Goal: Information Seeking & Learning: Learn about a topic

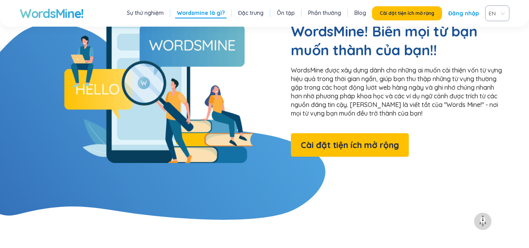
scroll to position [470, 0]
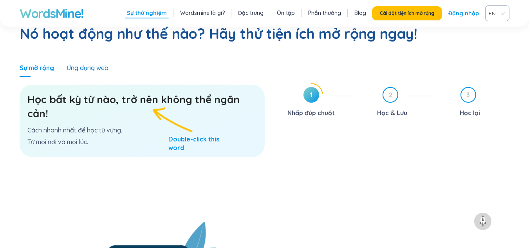
click at [104, 64] on font "Ứng dụng web" at bounding box center [88, 68] width 42 height 8
click at [307, 87] on span "1" at bounding box center [311, 95] width 16 height 16
click at [313, 87] on span "1" at bounding box center [311, 95] width 16 height 16
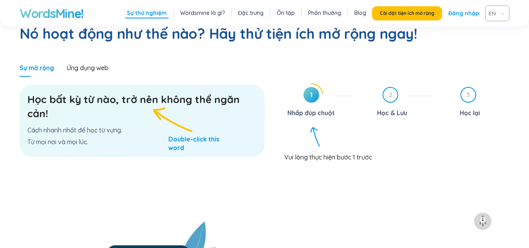
click at [313, 87] on span "1" at bounding box center [311, 95] width 16 height 16
click at [97, 64] on font "Ứng dụng web" at bounding box center [88, 68] width 42 height 8
click at [502, 13] on span "EN" at bounding box center [495, 13] width 14 height 12
click at [498, 45] on div "VIE" at bounding box center [497, 43] width 15 height 9
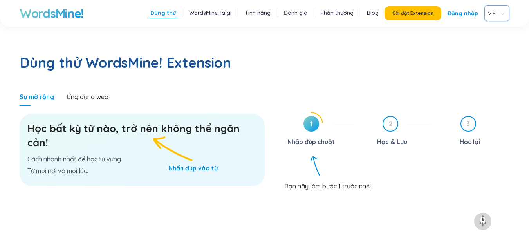
scroll to position [499, 0]
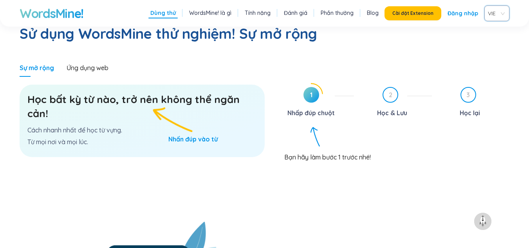
click at [464, 13] on font "Đăng nhập" at bounding box center [462, 13] width 31 height 7
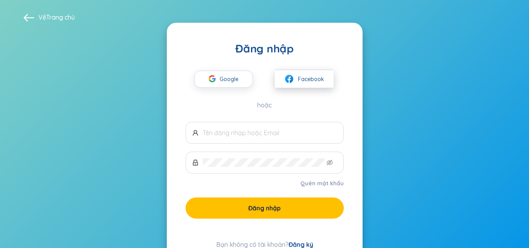
click at [302, 76] on font "Facebook" at bounding box center [311, 79] width 26 height 7
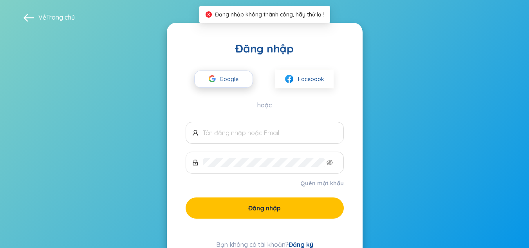
click at [245, 78] on button "Google" at bounding box center [223, 78] width 59 height 17
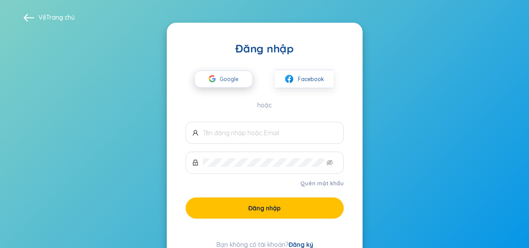
click at [238, 85] on span "Google" at bounding box center [231, 79] width 23 height 16
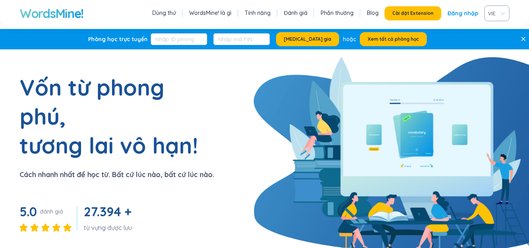
click at [375, 12] on font "Blog" at bounding box center [373, 12] width 12 height 7
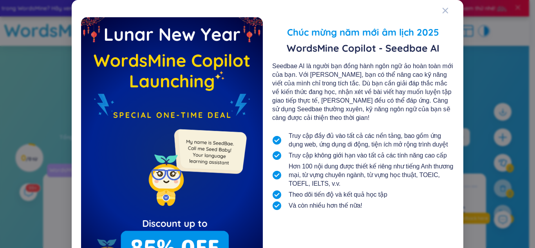
click at [438, 13] on div "Chúc mừng năm mới âm lịch 2025 WordsMine Copilot - Seedbae AI Seedbae AI là ngư…" at bounding box center [267, 156] width 373 height 295
click at [442, 11] on icon "Đóng" at bounding box center [445, 10] width 6 height 6
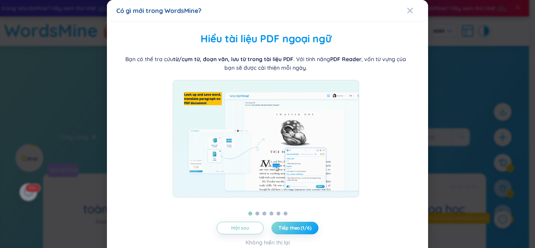
click at [302, 228] on font "Tiếp theo (1/6)" at bounding box center [294, 228] width 32 height 6
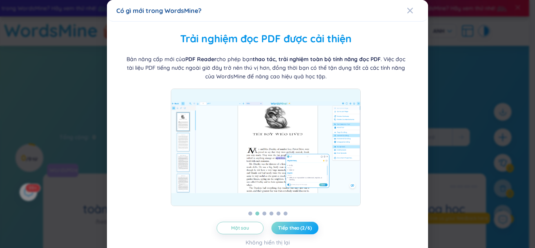
click at [302, 228] on font "Tiếp theo (2/6)" at bounding box center [294, 228] width 33 height 6
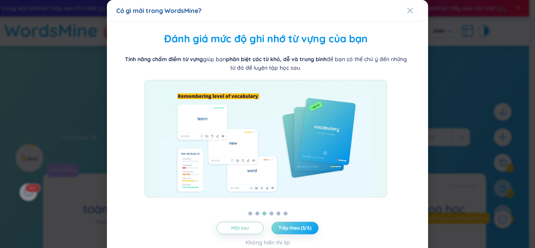
click at [302, 228] on font "Tiếp theo (3/6)" at bounding box center [294, 228] width 33 height 6
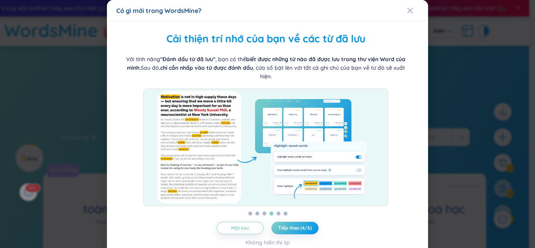
click at [302, 228] on font "Tiếp theo (4/6)" at bounding box center [294, 228] width 33 height 6
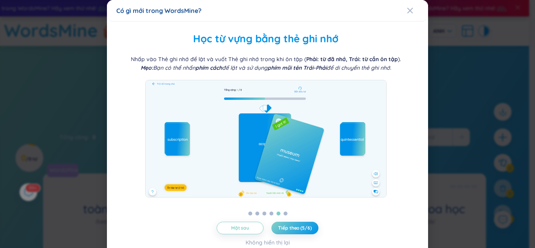
click at [302, 228] on font "Tiếp theo (5/6)" at bounding box center [294, 228] width 33 height 6
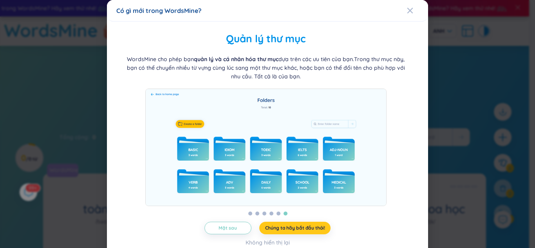
click at [302, 228] on font "Chúng ta hãy bắt đầu thôi!" at bounding box center [295, 228] width 60 height 6
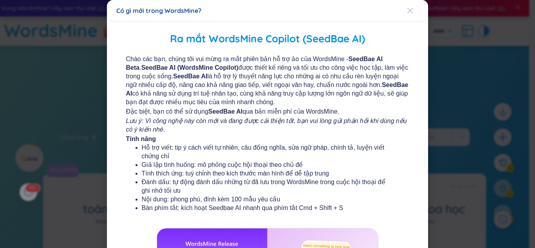
click at [407, 13] on icon "Đóng" at bounding box center [410, 10] width 6 height 6
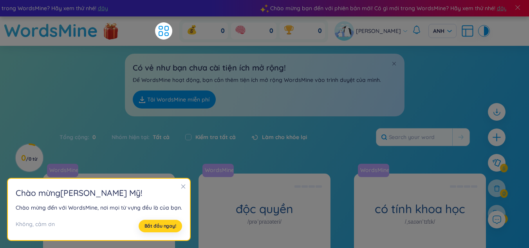
click at [173, 224] on button "Bắt đầu ngay!" at bounding box center [160, 226] width 43 height 13
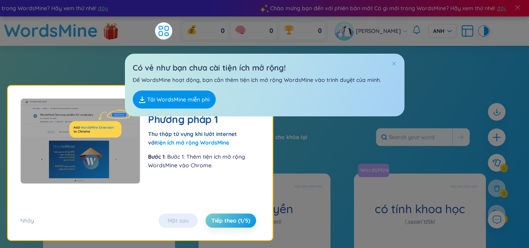
click at [392, 64] on span at bounding box center [393, 63] width 5 height 5
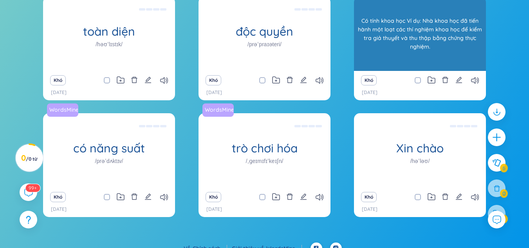
scroll to position [117, 0]
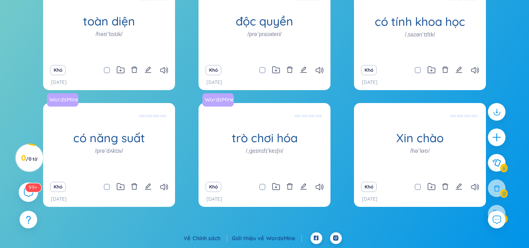
click at [33, 193] on icon at bounding box center [28, 192] width 9 height 9
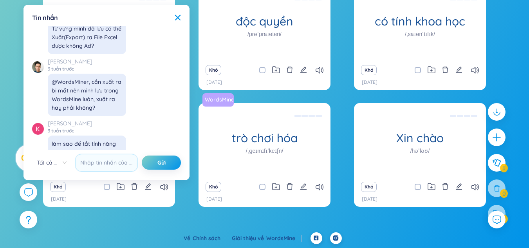
scroll to position [9037, 0]
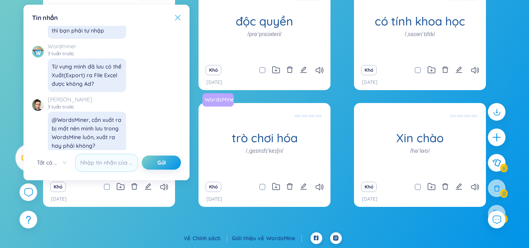
click at [178, 18] on icon at bounding box center [177, 17] width 5 height 5
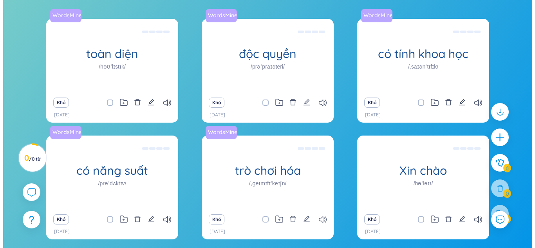
scroll to position [0, 0]
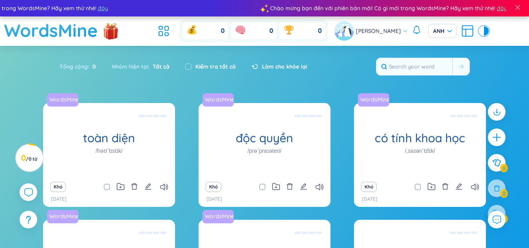
click at [76, 66] on font "Tổng cộng" at bounding box center [73, 66] width 28 height 7
click at [293, 29] on icon at bounding box center [288, 30] width 9 height 8
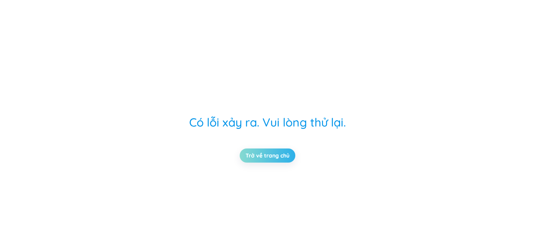
click at [279, 151] on link "Trở về trang chủ" at bounding box center [267, 155] width 44 height 9
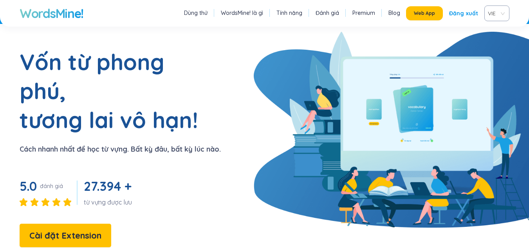
scroll to position [39, 0]
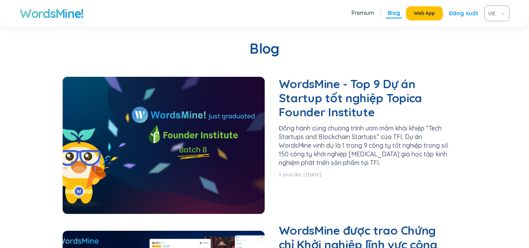
click at [329, 95] on link "WordsMine - Top 9 Dự án Startup tốt nghiệp Topica Founder Institute" at bounding box center [366, 98] width 174 height 42
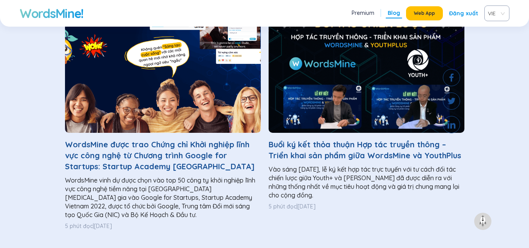
scroll to position [1017, 0]
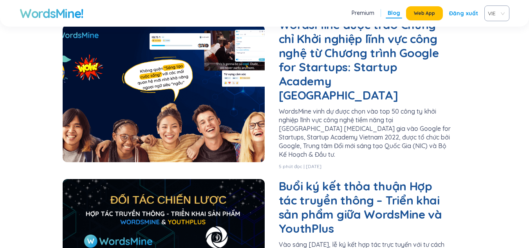
scroll to position [95, 0]
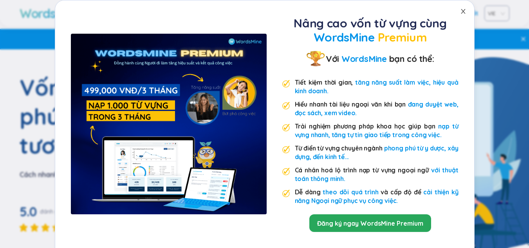
click at [461, 13] on icon "close" at bounding box center [463, 11] width 4 height 5
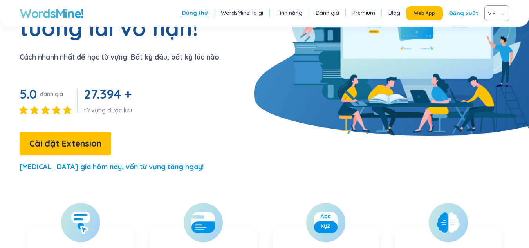
scroll to position [196, 0]
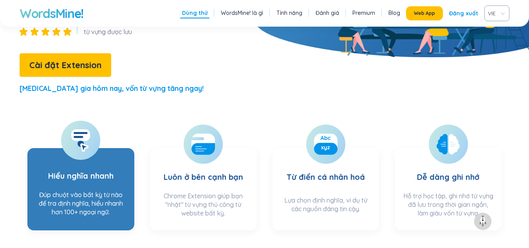
click at [76, 129] on icon at bounding box center [81, 140] width 20 height 23
click at [78, 140] on ellipse at bounding box center [80, 143] width 6 height 6
click at [88, 190] on div "Đúp chuột vào bất kỳ từ nào để tra định nghĩa, hiểu nhanh hơn 100+ ngoại ngữ." at bounding box center [80, 205] width 91 height 31
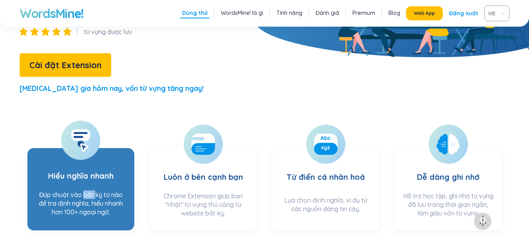
click at [88, 190] on div "Đúp chuột vào bất kỳ từ nào để tra định nghĩa, hiểu nhanh hơn 100+ ngoại ngữ." at bounding box center [80, 205] width 91 height 31
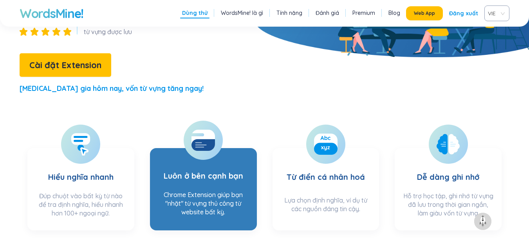
click at [239, 155] on h3 "Luôn ở bên cạnh bạn" at bounding box center [203, 171] width 79 height 32
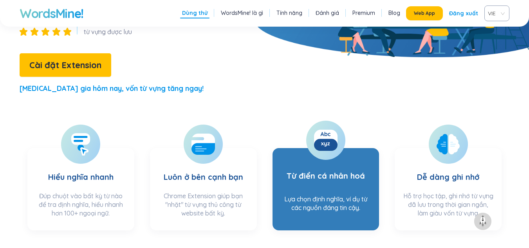
click at [346, 155] on h3 "Từ điển cá nhân hoá" at bounding box center [325, 173] width 78 height 36
click at [331, 121] on div at bounding box center [325, 140] width 39 height 39
click at [328, 128] on icon at bounding box center [325, 139] width 23 height 23
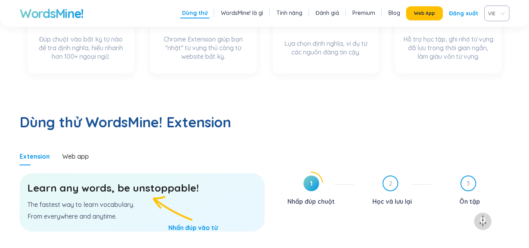
click at [159, 180] on div "Learn any words, be unstoppable! The fastest way to learn vocabulary. From ever…" at bounding box center [142, 202] width 245 height 58
click at [159, 200] on p "The fastest way to learn vocabulary." at bounding box center [141, 204] width 229 height 9
drag, startPoint x: 169, startPoint y: 190, endPoint x: 171, endPoint y: 194, distance: 4.7
click at [171, 194] on div "Learn any words, be unstoppable! The fastest way to learn vocabulary. From ever…" at bounding box center [142, 202] width 245 height 58
click at [98, 181] on h3 "Learn any words, be unstoppable!" at bounding box center [141, 188] width 229 height 14
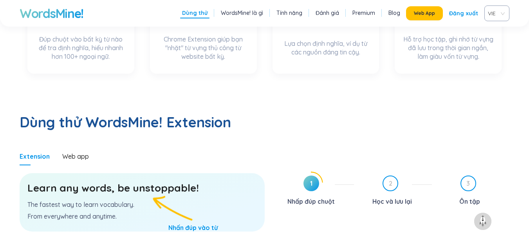
drag, startPoint x: 99, startPoint y: 165, endPoint x: 104, endPoint y: 164, distance: 4.7
click at [104, 181] on h3 "Learn any words, be unstoppable!" at bounding box center [141, 188] width 229 height 14
drag, startPoint x: 109, startPoint y: 164, endPoint x: 116, endPoint y: 160, distance: 8.1
click at [110, 181] on h3 "Learn any words, be unstoppable!" at bounding box center [141, 188] width 229 height 14
click at [117, 181] on h3 "Learn any words, be unstoppable!" at bounding box center [141, 188] width 229 height 14
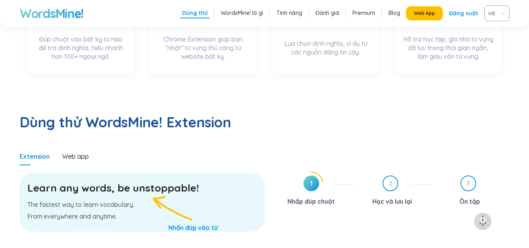
click at [102, 173] on div "Learn any words, be unstoppable! The fastest way to learn vocabulary. From ever…" at bounding box center [142, 202] width 245 height 58
click at [148, 181] on h3 "Learn any words, be unstoppable!" at bounding box center [141, 188] width 229 height 14
click at [143, 181] on h3 "Learn any words, be unstoppable!" at bounding box center [141, 188] width 229 height 14
click at [81, 152] on div "Web app" at bounding box center [75, 156] width 27 height 9
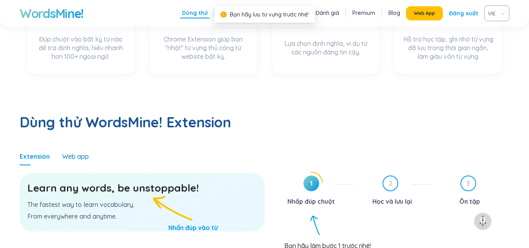
click at [81, 152] on div "Web app" at bounding box center [75, 156] width 27 height 9
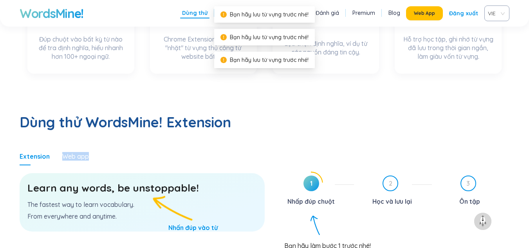
click at [81, 152] on div "Web app" at bounding box center [75, 156] width 27 height 9
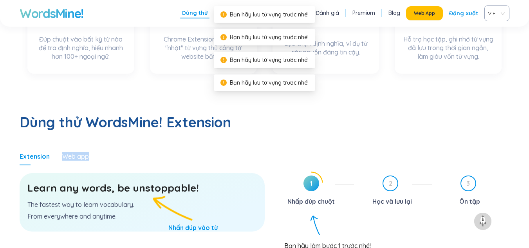
click at [81, 152] on div "Web app" at bounding box center [75, 156] width 27 height 9
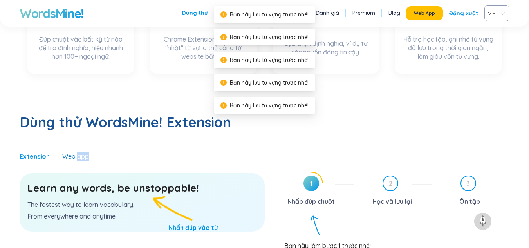
click at [81, 152] on div "Web app" at bounding box center [75, 156] width 27 height 9
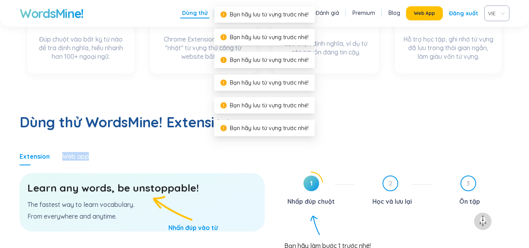
click at [81, 152] on div "Web app" at bounding box center [75, 156] width 27 height 9
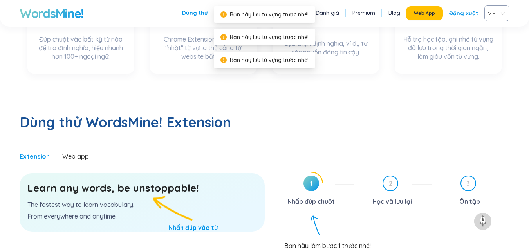
click at [309, 175] on span "1" at bounding box center [311, 183] width 16 height 16
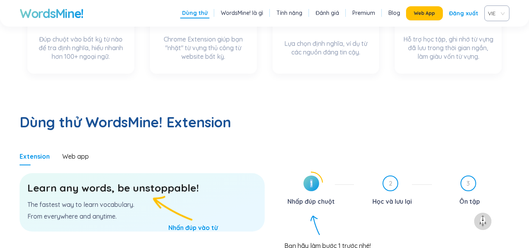
click at [309, 175] on span "1" at bounding box center [311, 183] width 16 height 16
click at [320, 172] on icon at bounding box center [311, 183] width 23 height 23
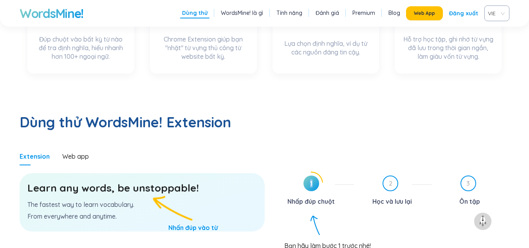
click at [320, 172] on icon at bounding box center [311, 183] width 23 height 23
click at [315, 235] on div "Bạn hãy làm bước 1 trước nhé!" at bounding box center [396, 242] width 225 height 15
drag, startPoint x: 319, startPoint y: 209, endPoint x: 330, endPoint y: 211, distance: 11.8
click at [323, 235] on div "Bạn hãy làm bước 1 trước nhé!" at bounding box center [396, 242] width 225 height 15
click at [345, 235] on div "Bạn hãy làm bước 1 trước nhé!" at bounding box center [396, 242] width 225 height 15
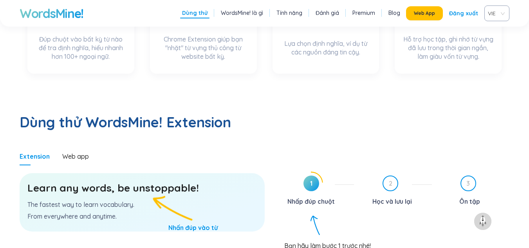
click at [349, 235] on div "Bạn hãy làm bước 1 trước nhé!" at bounding box center [396, 242] width 225 height 15
drag, startPoint x: 393, startPoint y: 172, endPoint x: 394, endPoint y: 166, distance: 6.7
click at [393, 195] on div "Học và lưu lại" at bounding box center [392, 201] width 40 height 13
click at [394, 175] on div "2 Học và lưu lại" at bounding box center [396, 191] width 72 height 32
click at [464, 176] on span "3" at bounding box center [468, 183] width 14 height 14
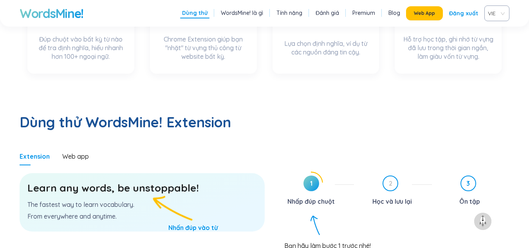
drag, startPoint x: 459, startPoint y: 155, endPoint x: 449, endPoint y: 155, distance: 9.8
click at [455, 175] on div "3 Ôn tập" at bounding box center [474, 191] width 72 height 32
click at [428, 22] on div "WordsMine! Dùng thử WordsMine! là gì Tính năng Đánh giá Premium Blog Web App Đă…" at bounding box center [264, 13] width 529 height 27
click at [432, 8] on button "Web App" at bounding box center [424, 13] width 37 height 14
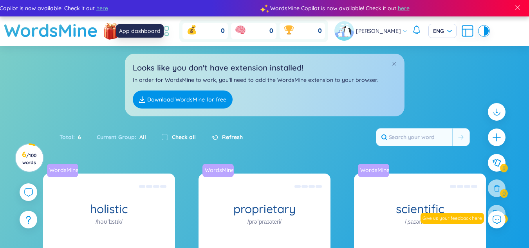
click at [162, 32] on icon at bounding box center [161, 34] width 4 height 4
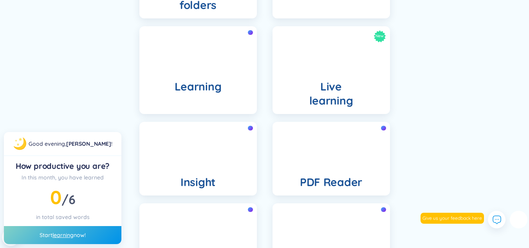
scroll to position [274, 0]
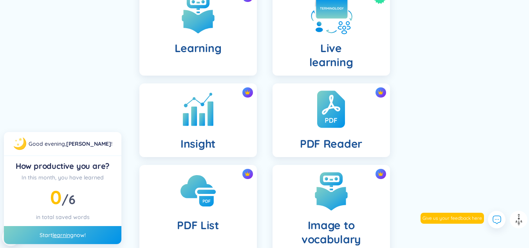
click at [332, 54] on h4 "Live learning" at bounding box center [331, 55] width 44 height 28
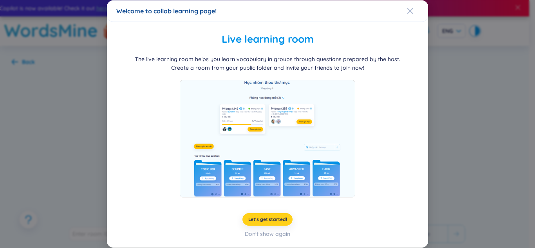
click at [267, 218] on span "Let's get started!" at bounding box center [267, 219] width 39 height 6
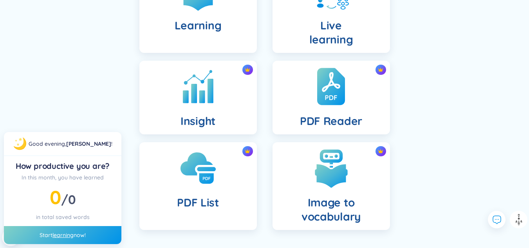
scroll to position [322, 0]
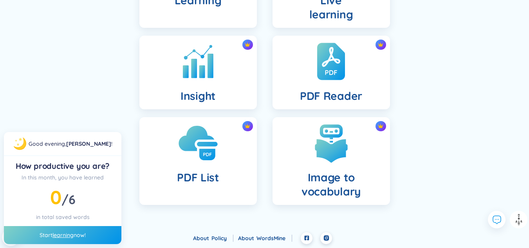
click at [196, 158] on img at bounding box center [197, 142] width 43 height 43
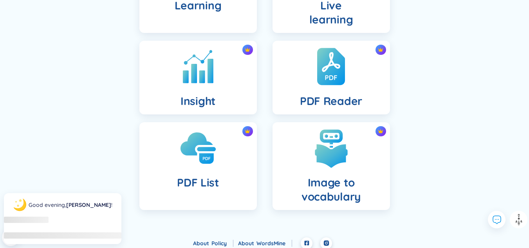
scroll to position [322, 0]
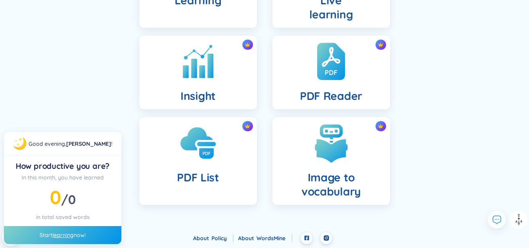
click at [96, 233] on footer "About Policy About WordsMine" at bounding box center [264, 240] width 529 height 16
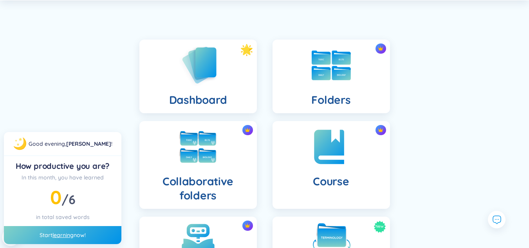
scroll to position [0, 0]
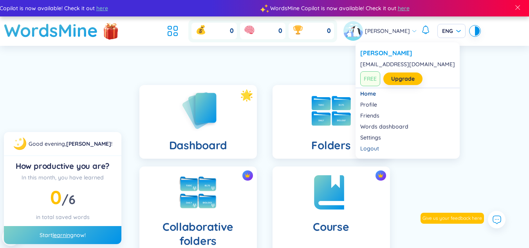
click at [373, 80] on span "FREE" at bounding box center [370, 78] width 20 height 15
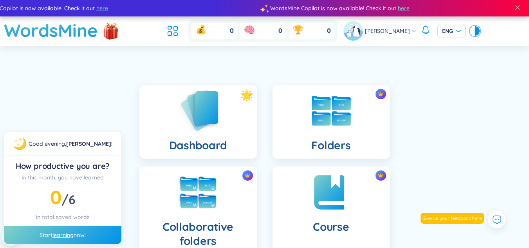
click at [226, 139] on h4 "Dashboard" at bounding box center [198, 145] width 58 height 14
